Goal: Answer question/provide support

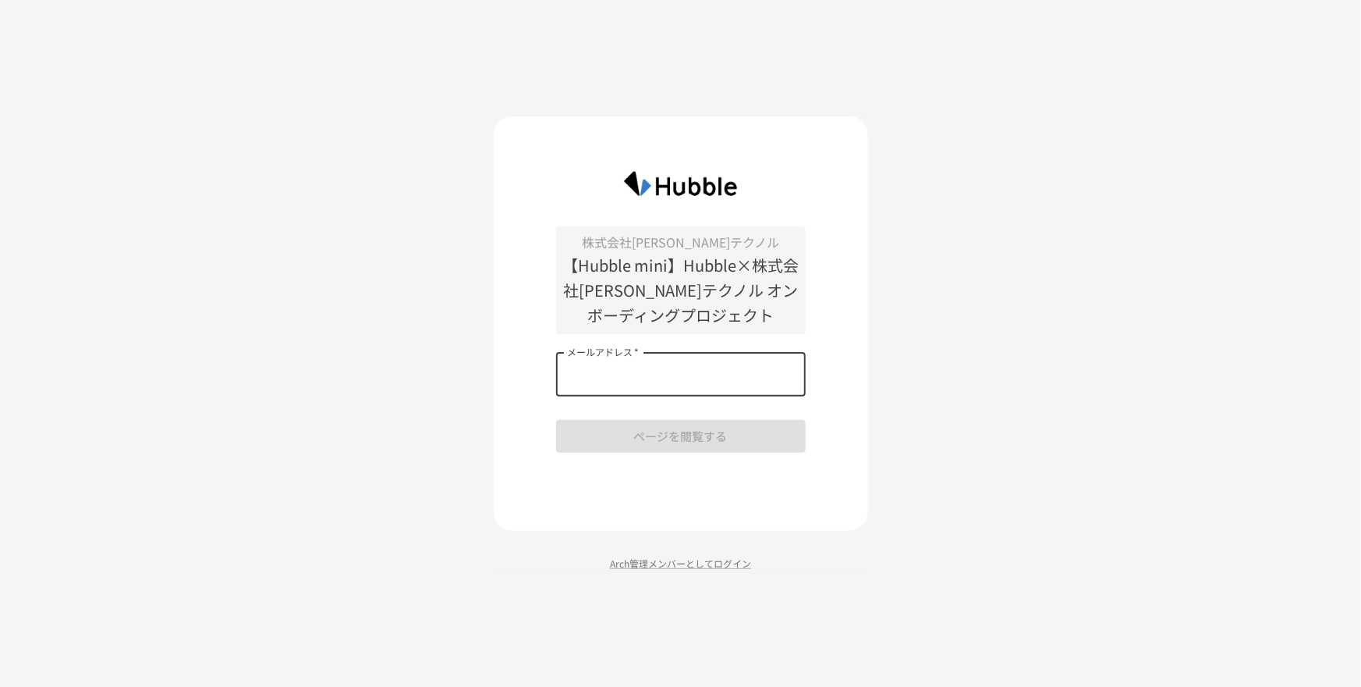
click at [742, 391] on input "メールアドレス   *" at bounding box center [681, 375] width 250 height 44
click at [948, 439] on div "株式会社[PERSON_NAME]テクノル 【Hubble mini】Hubble×株式会社[PERSON_NAME]テクノル オンボーディングプロジェクト …" at bounding box center [680, 343] width 1361 height 687
click at [718, 569] on p "Arch管理メンバーとしてログイン" at bounding box center [681, 563] width 375 height 15
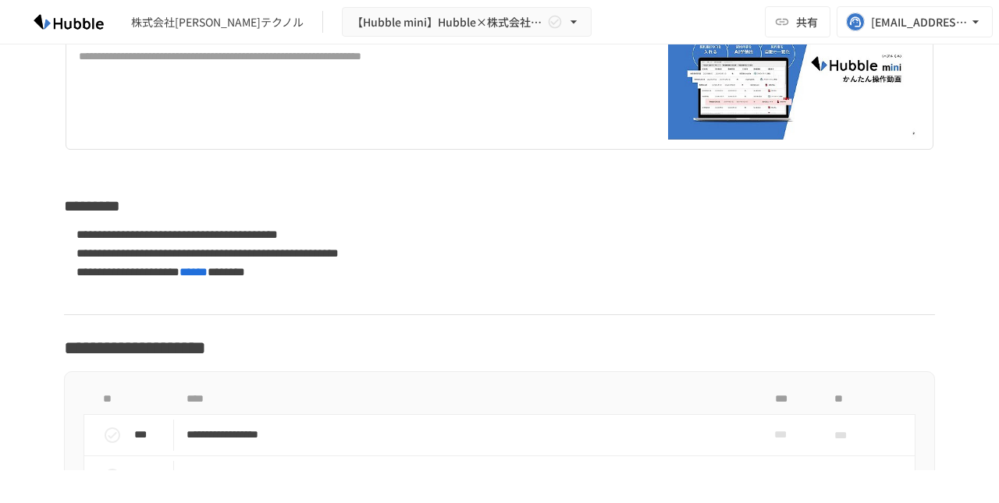
scroll to position [839, 0]
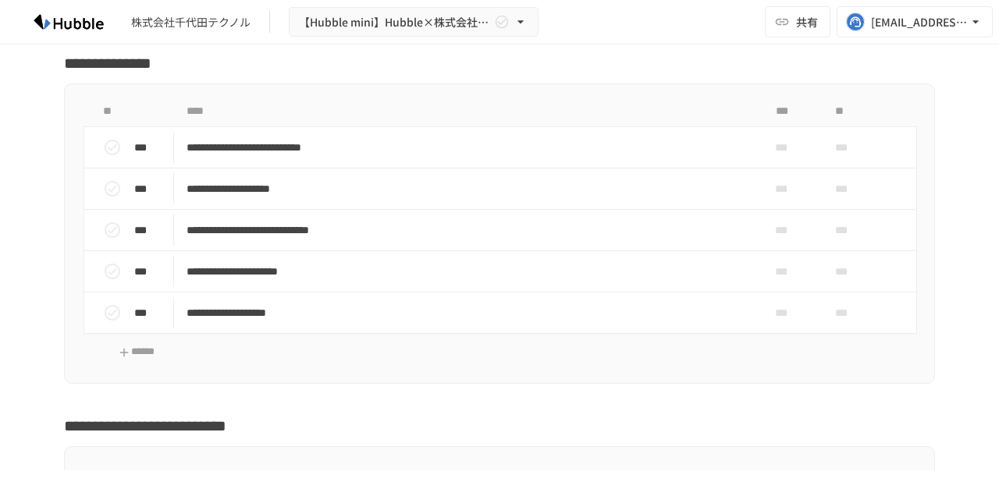
scroll to position [2544, 0]
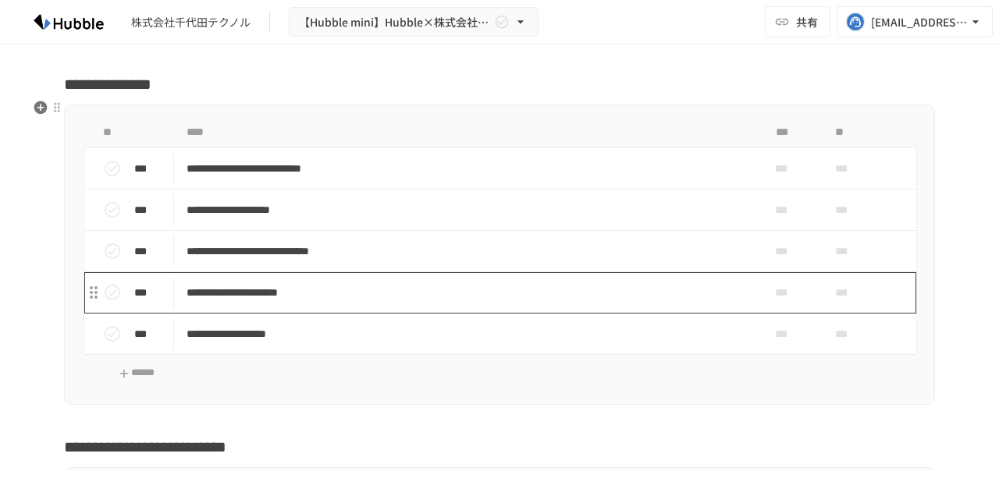
click at [524, 284] on p "**********" at bounding box center [466, 293] width 561 height 20
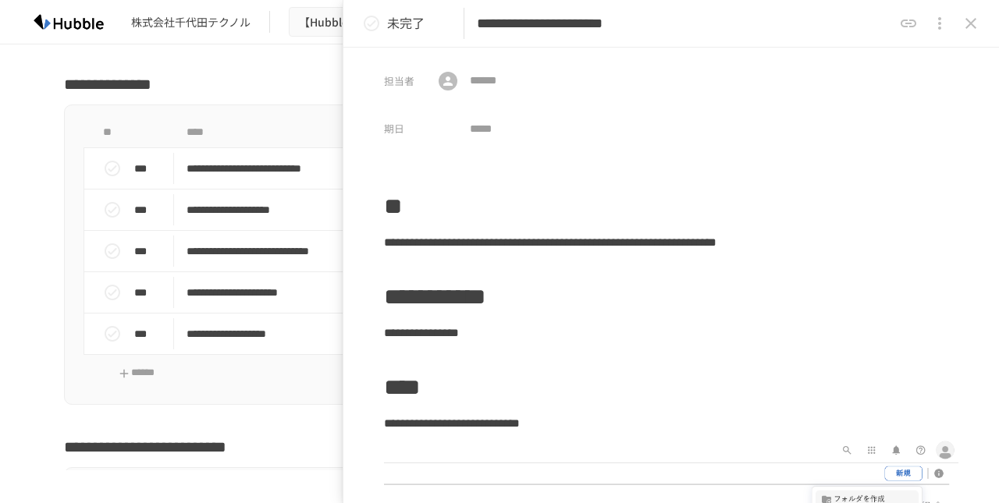
click at [967, 25] on icon "close drawer" at bounding box center [970, 23] width 19 height 19
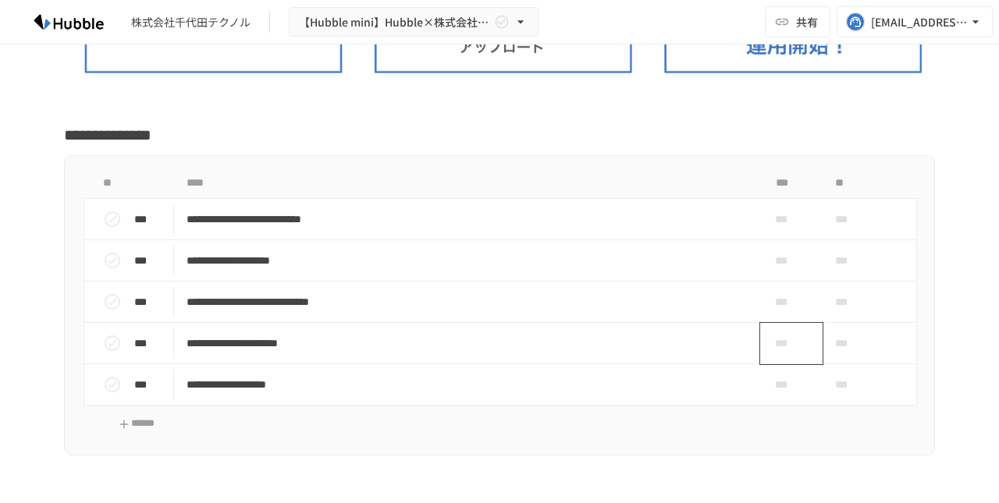
scroll to position [2524, 0]
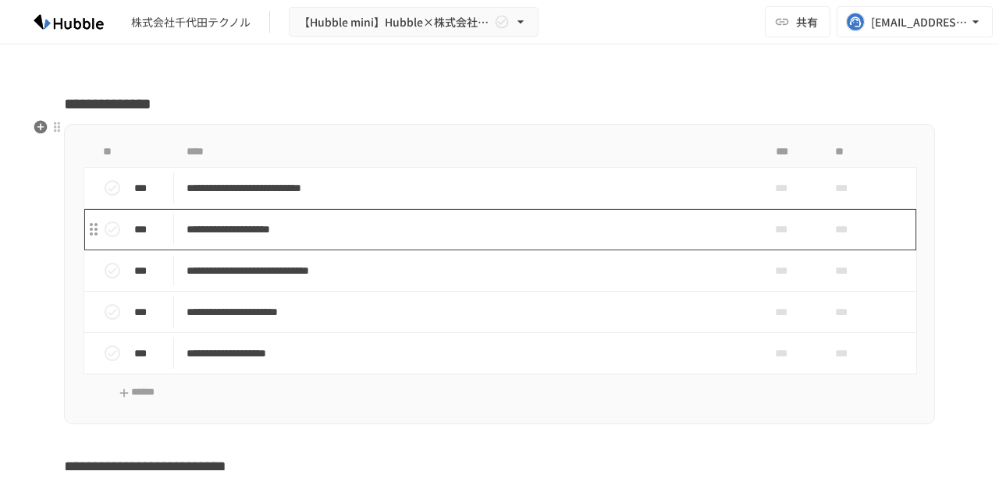
click at [467, 220] on p "**********" at bounding box center [466, 230] width 561 height 20
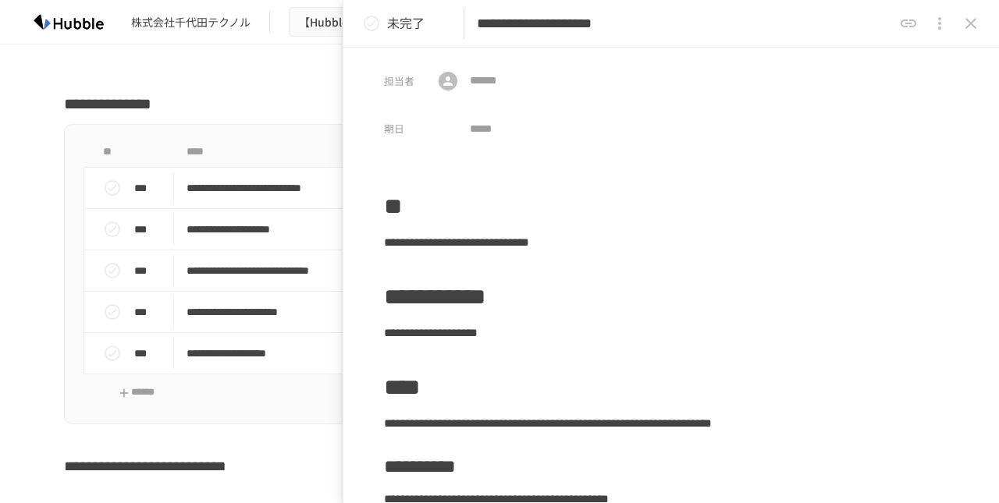
click at [974, 20] on icon "close drawer" at bounding box center [970, 23] width 11 height 11
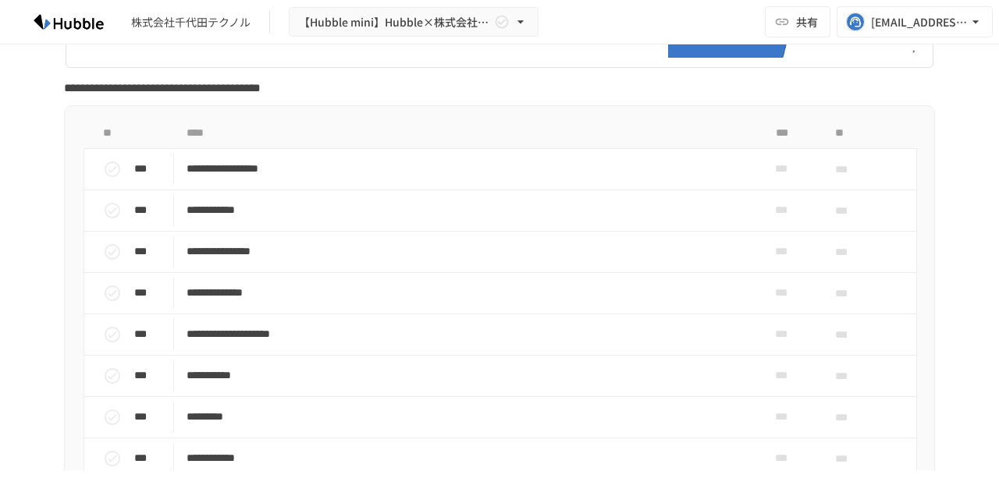
scroll to position [1168, 0]
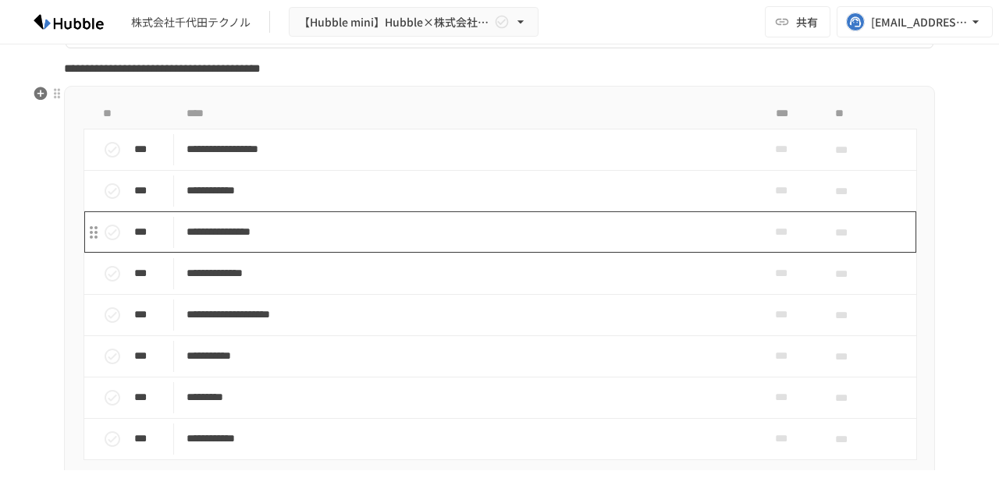
click at [404, 222] on p "**********" at bounding box center [466, 232] width 561 height 20
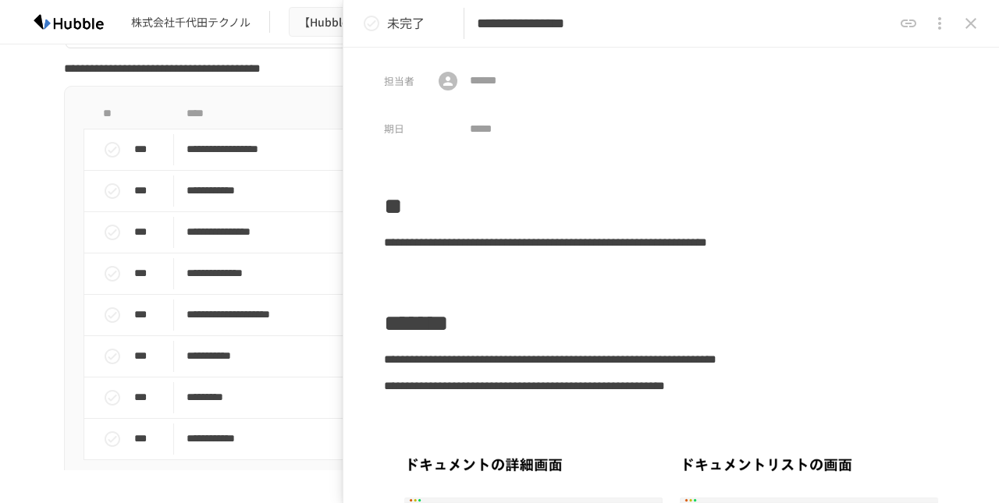
click at [968, 26] on icon "close drawer" at bounding box center [970, 23] width 11 height 11
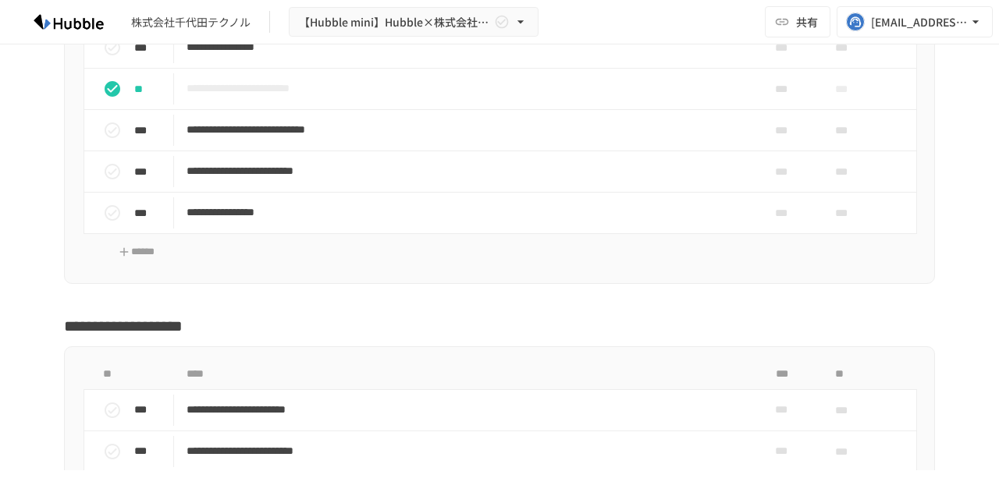
scroll to position [3110, 0]
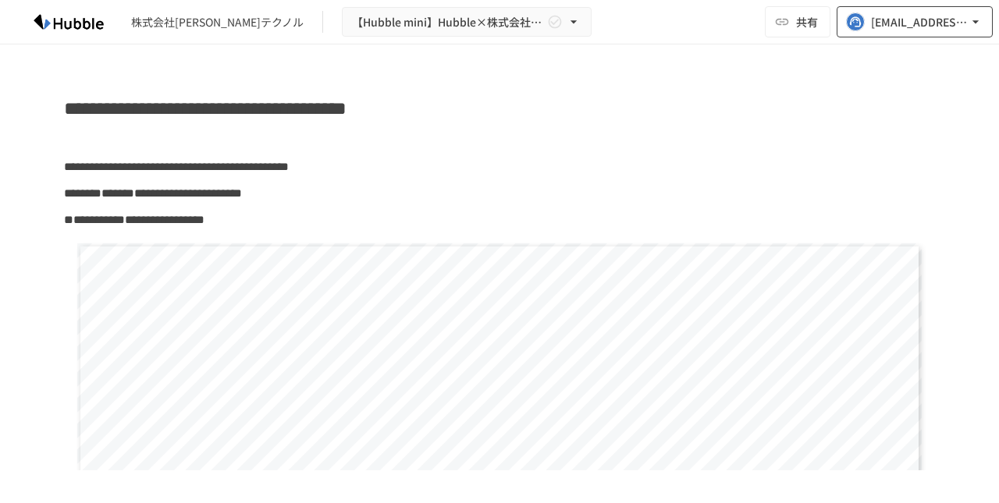
click at [957, 29] on div "[EMAIL_ADDRESS][DOMAIN_NAME]" at bounding box center [919, 22] width 97 height 20
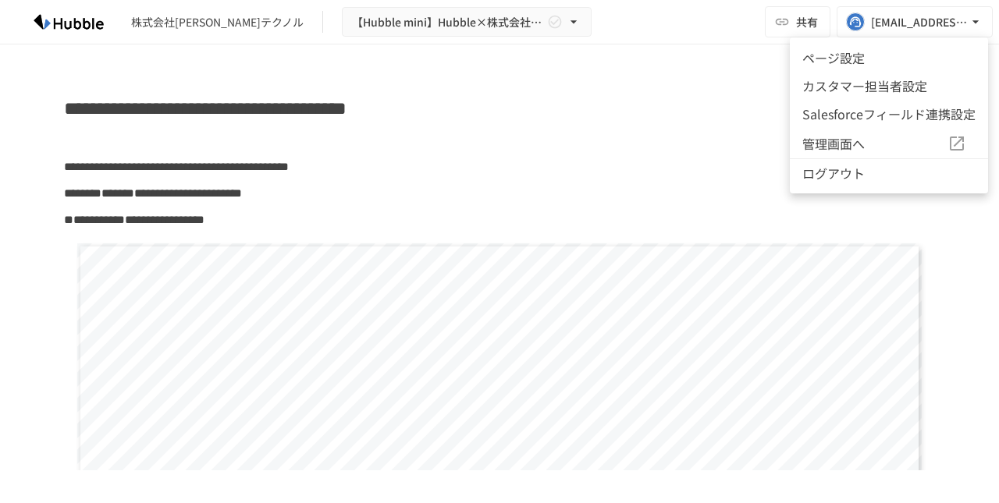
click at [814, 27] on div at bounding box center [499, 251] width 999 height 503
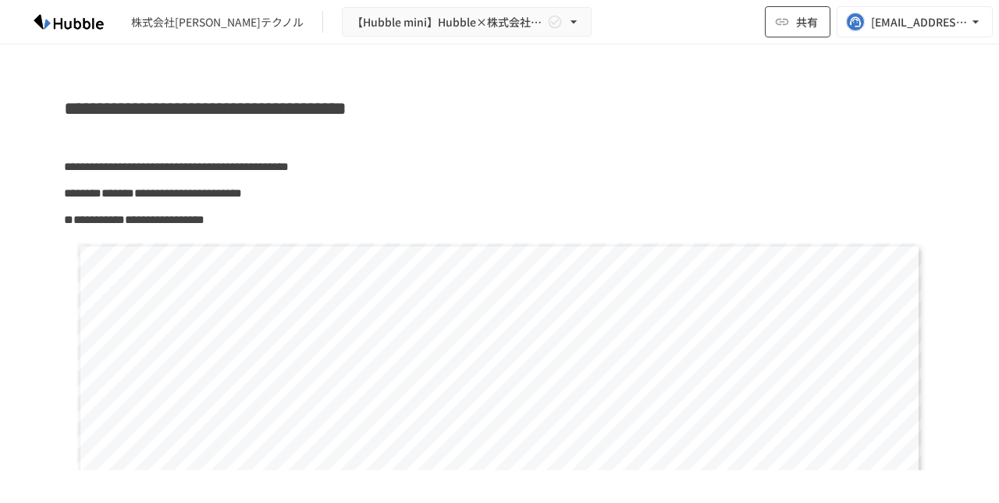
click at [810, 25] on span "共有" at bounding box center [807, 21] width 22 height 17
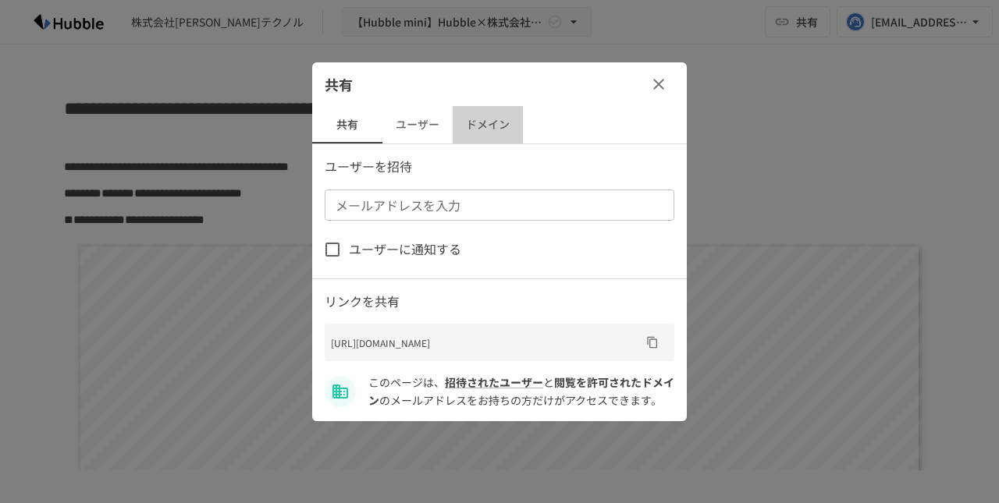
click at [453, 132] on button "ドメイン" at bounding box center [488, 124] width 70 height 37
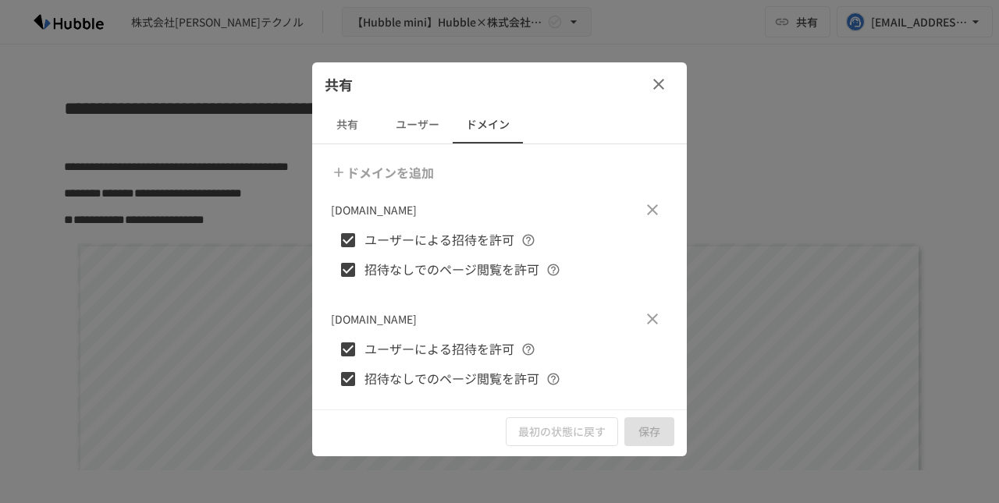
click at [429, 125] on button "ユーザー" at bounding box center [417, 124] width 70 height 37
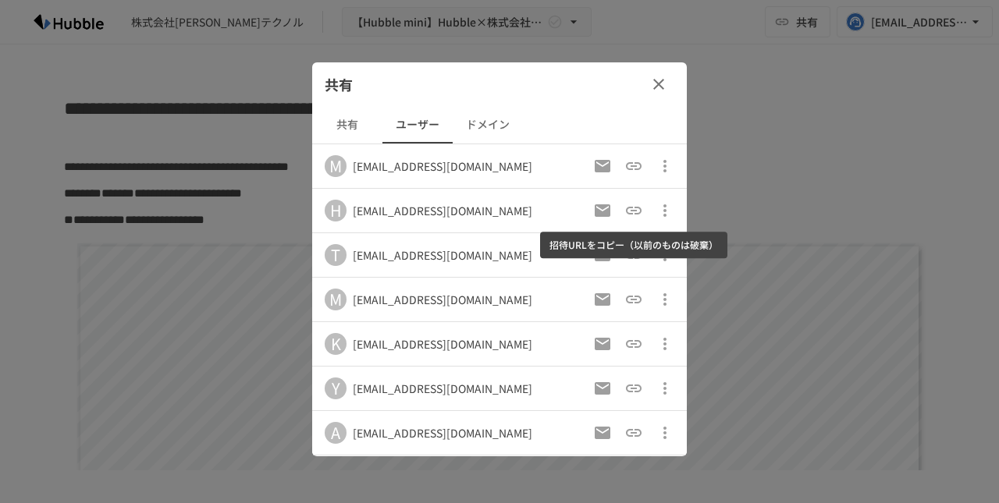
click at [634, 209] on icon "招待URLをコピー（以前のものは破棄）" at bounding box center [634, 211] width 16 height 8
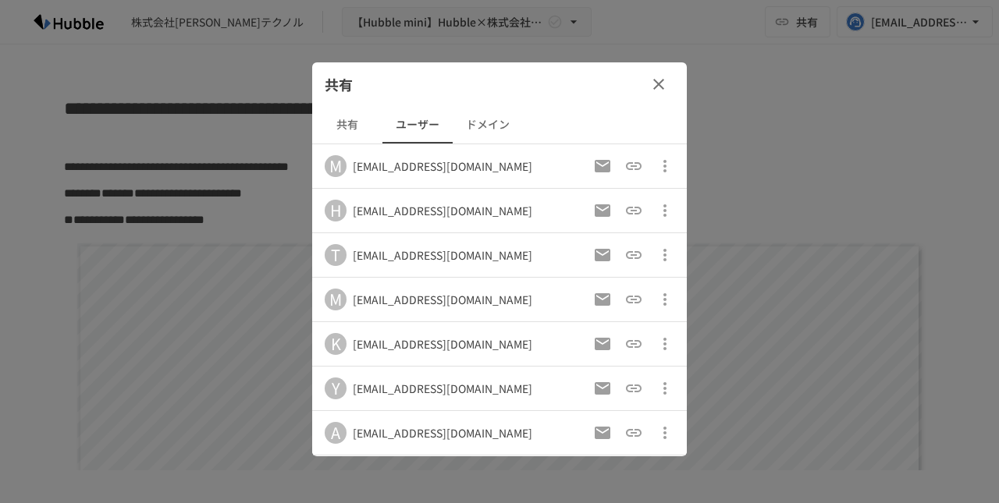
click at [661, 210] on icon "button" at bounding box center [664, 210] width 19 height 19
click at [729, 201] on div at bounding box center [499, 251] width 999 height 503
click at [664, 83] on icon "button" at bounding box center [658, 84] width 19 height 19
